Goal: Task Accomplishment & Management: Manage account settings

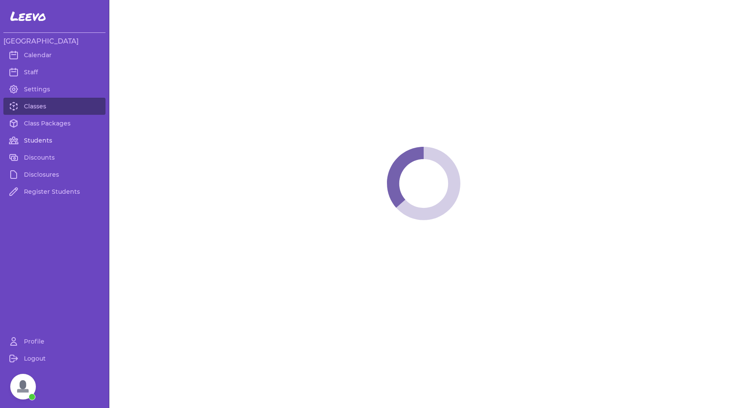
click at [41, 144] on link "Students" at bounding box center [54, 140] width 102 height 17
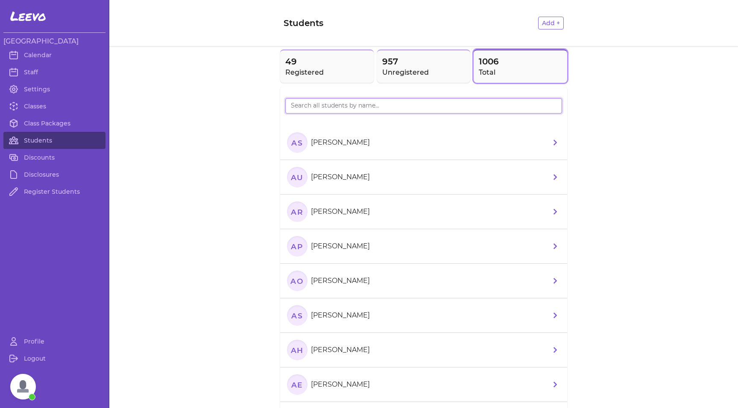
click at [318, 106] on input "search" at bounding box center [423, 105] width 277 height 15
type input "zorra"
click at [293, 144] on text "ZS" at bounding box center [297, 142] width 11 height 9
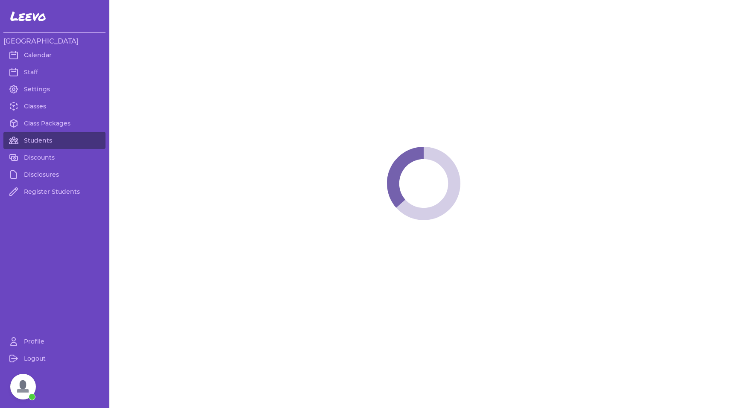
select select "MT"
select select "3"
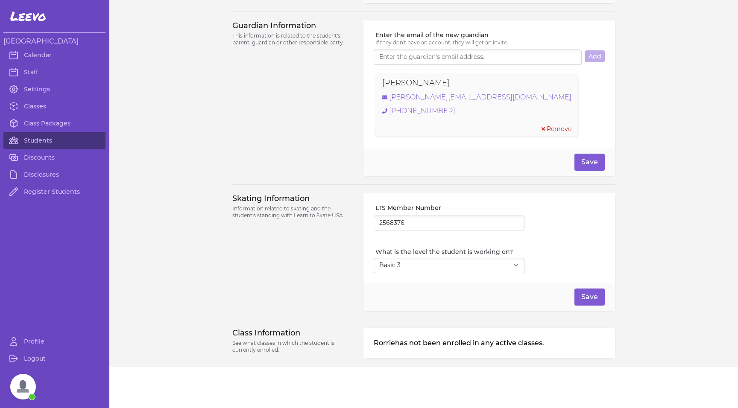
scroll to position [585, 0]
click at [387, 225] on input "2568376" at bounding box center [449, 223] width 151 height 15
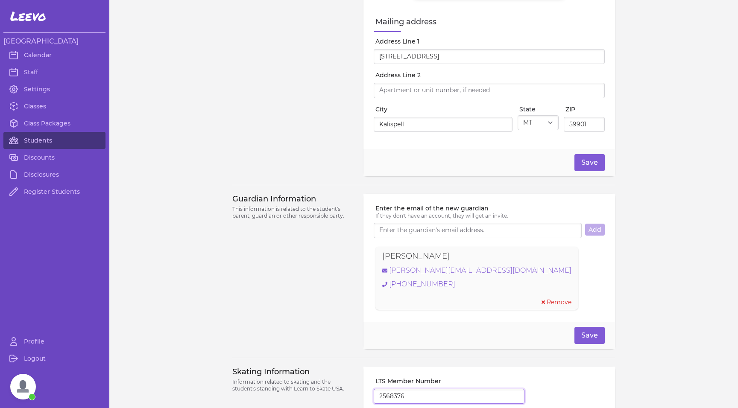
scroll to position [407, 0]
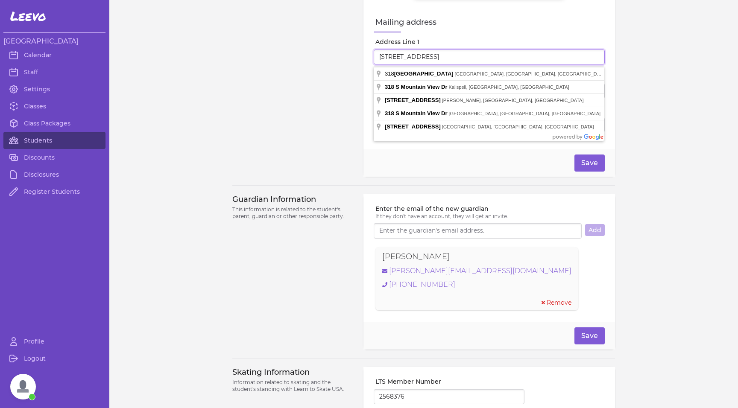
drag, startPoint x: 458, startPoint y: 57, endPoint x: 370, endPoint y: 58, distance: 87.6
click at [267, 337] on div "Guardian Information This information is related to the student's parent, guard…" at bounding box center [292, 271] width 121 height 155
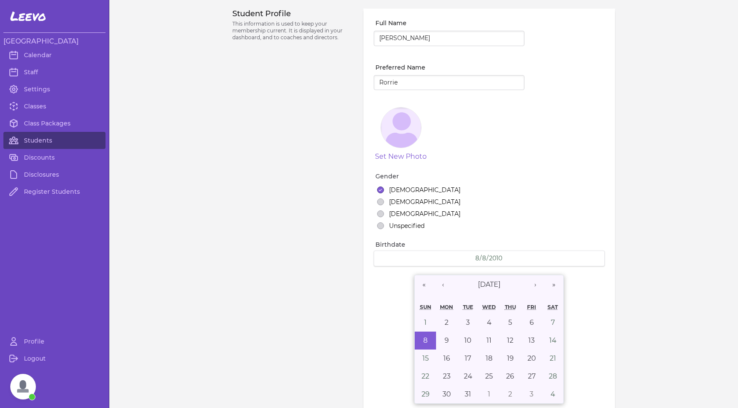
scroll to position [0, 0]
